Goal: Find specific page/section: Find specific page/section

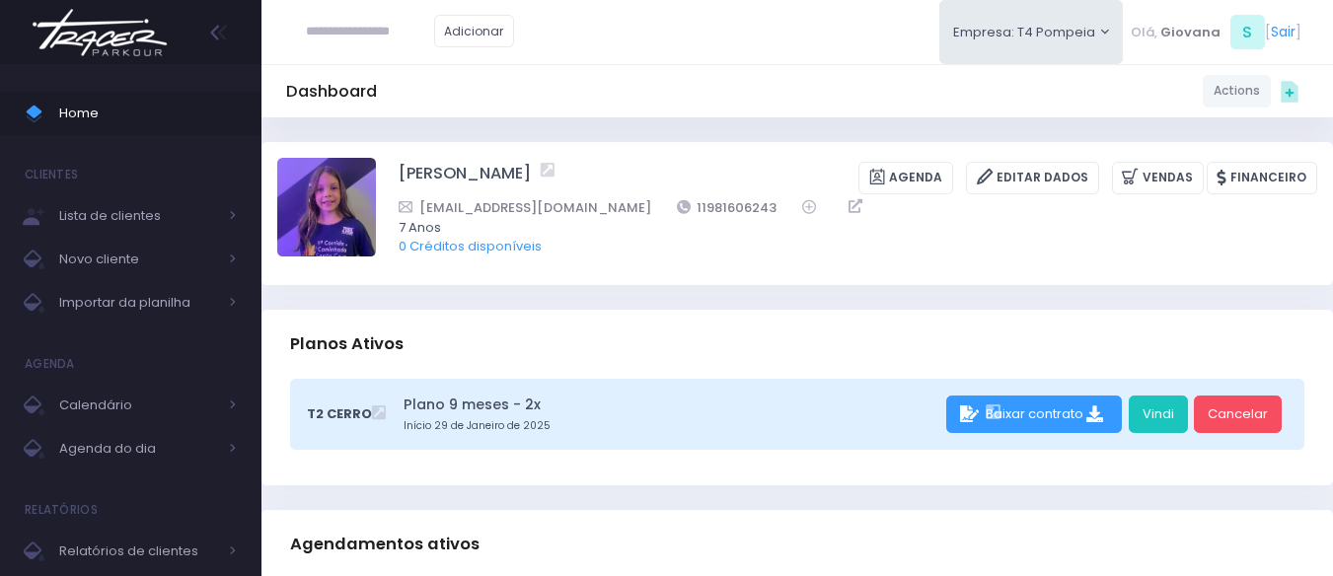
click at [390, 39] on input "text" at bounding box center [370, 32] width 128 height 38
type input "****"
click input "submit" at bounding box center [0, 0] width 0 height 0
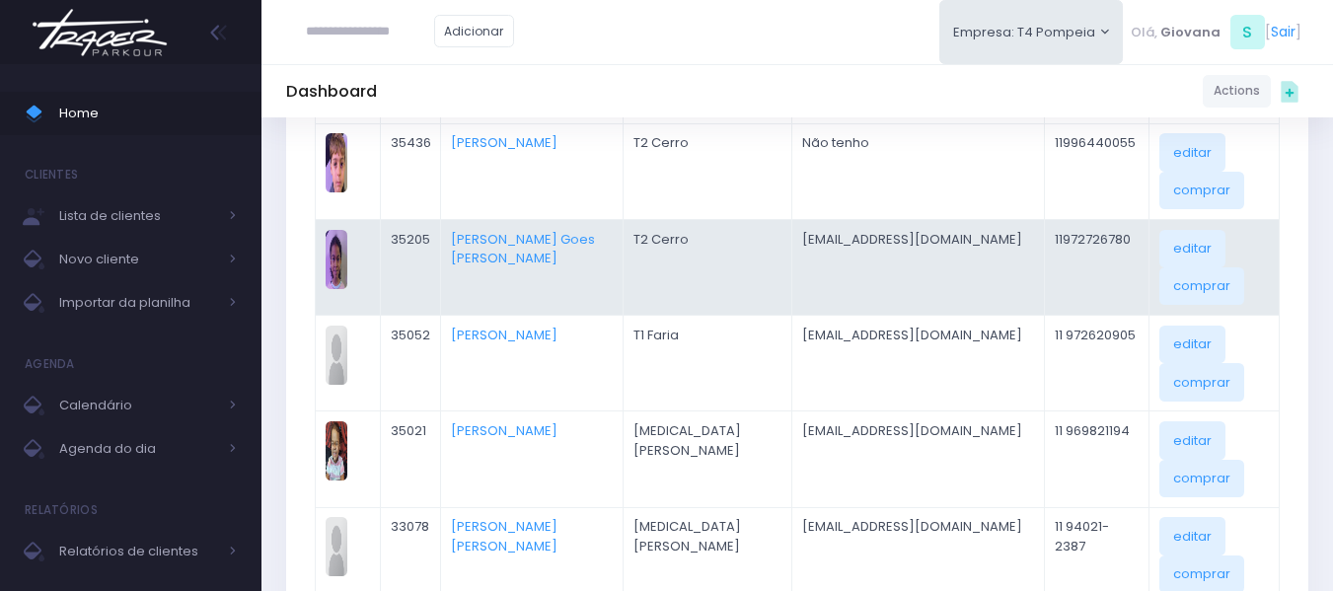
scroll to position [395, 0]
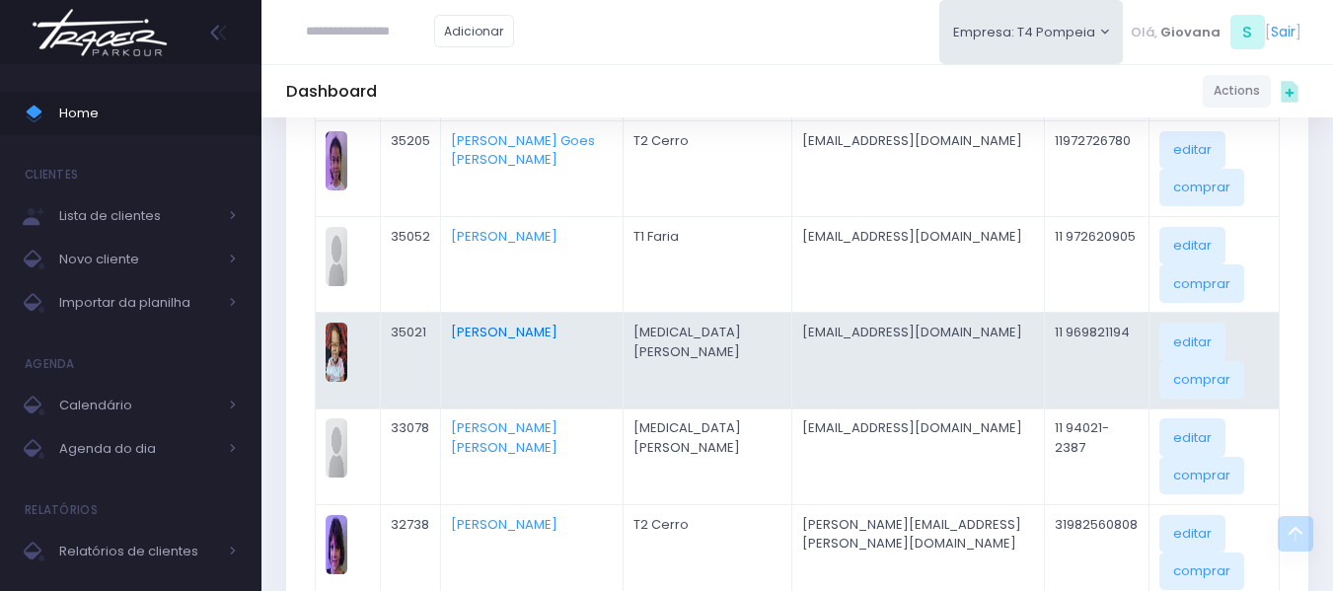
click at [519, 337] on link "Malu Souza De Carvalho" at bounding box center [504, 332] width 107 height 19
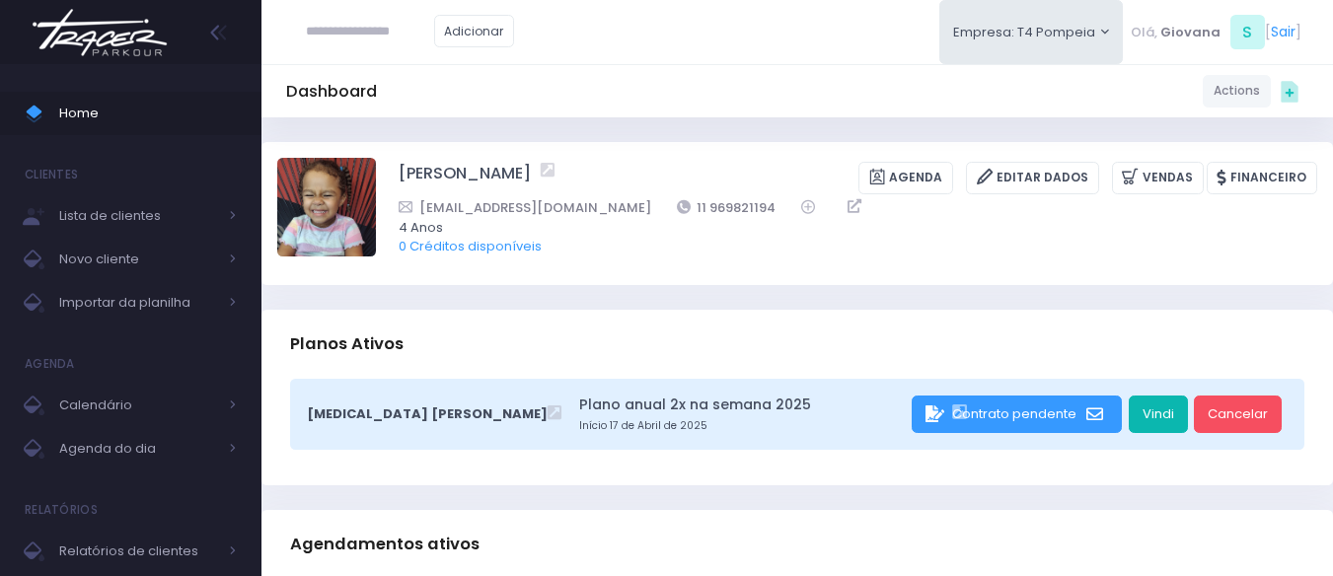
click at [1159, 422] on link "Vindi" at bounding box center [1158, 415] width 59 height 38
click at [1170, 416] on link "Vindi" at bounding box center [1158, 415] width 59 height 38
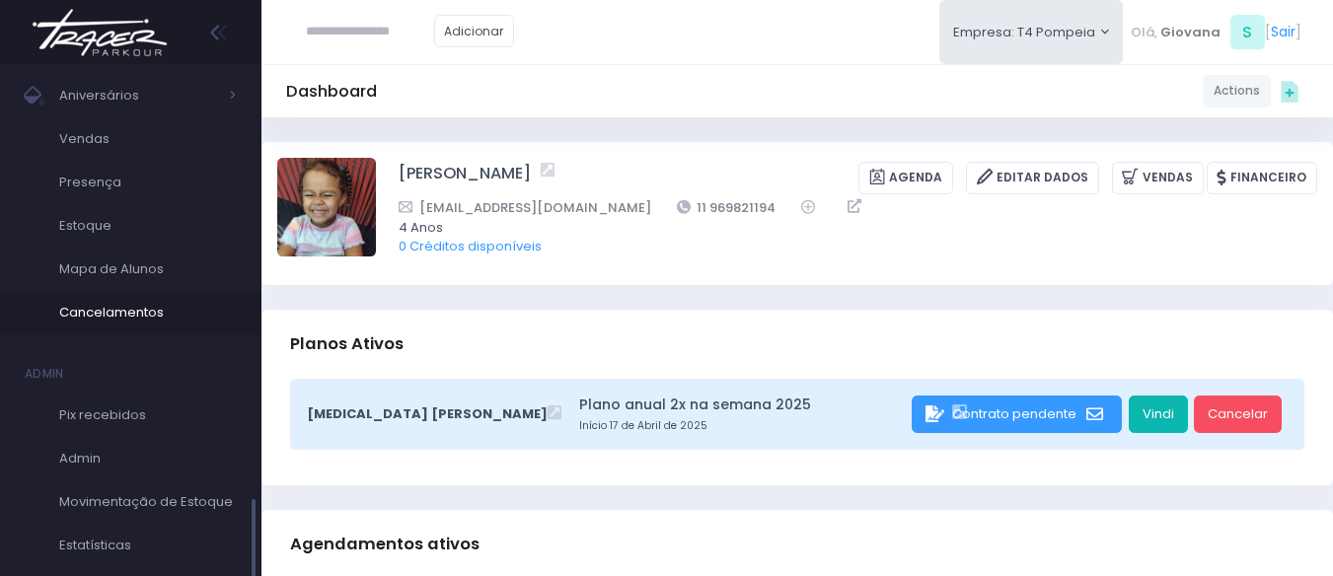
scroll to position [677, 0]
